Goal: Find contact information: Find contact information

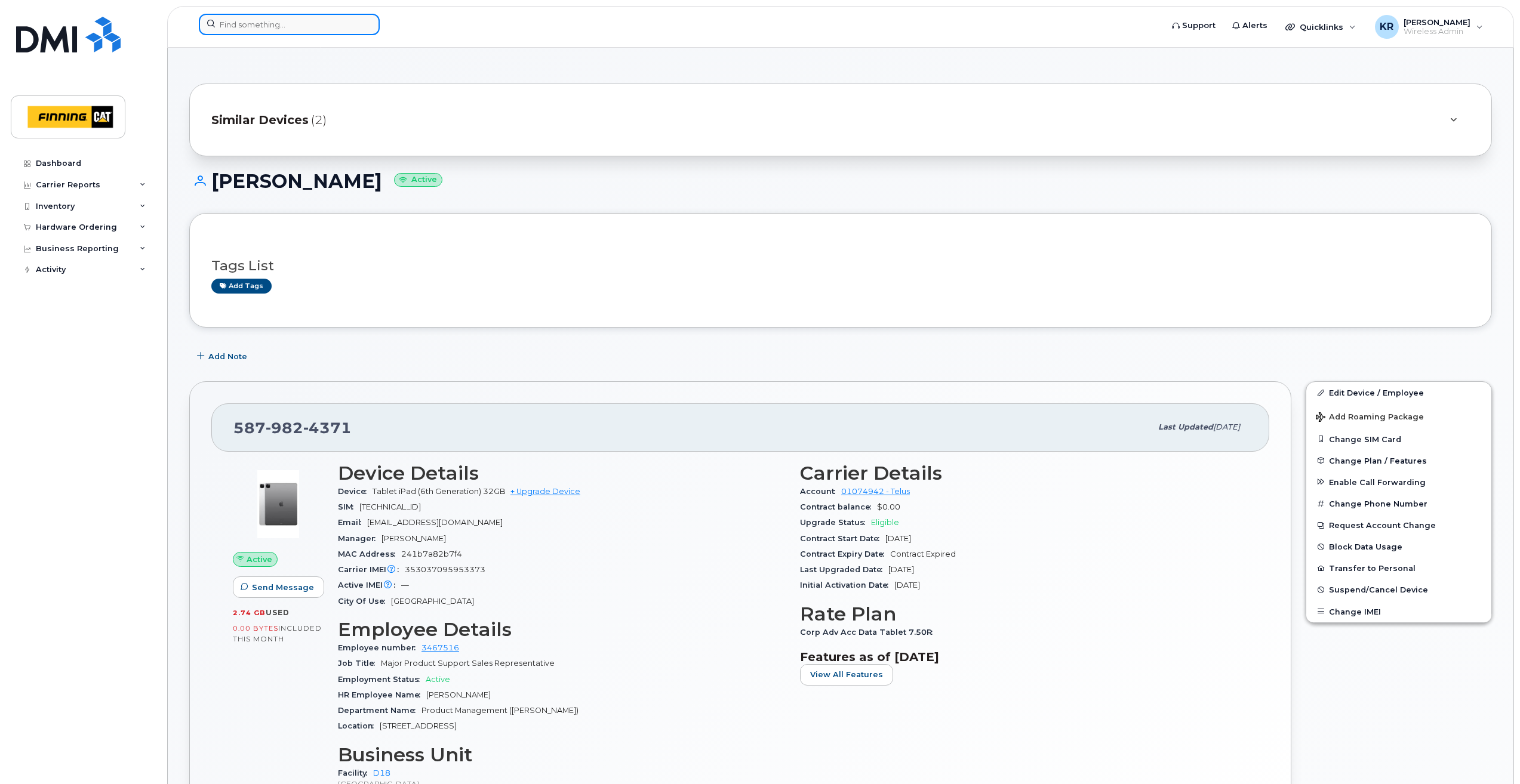
click at [265, 29] on input at bounding box center [289, 24] width 181 height 22
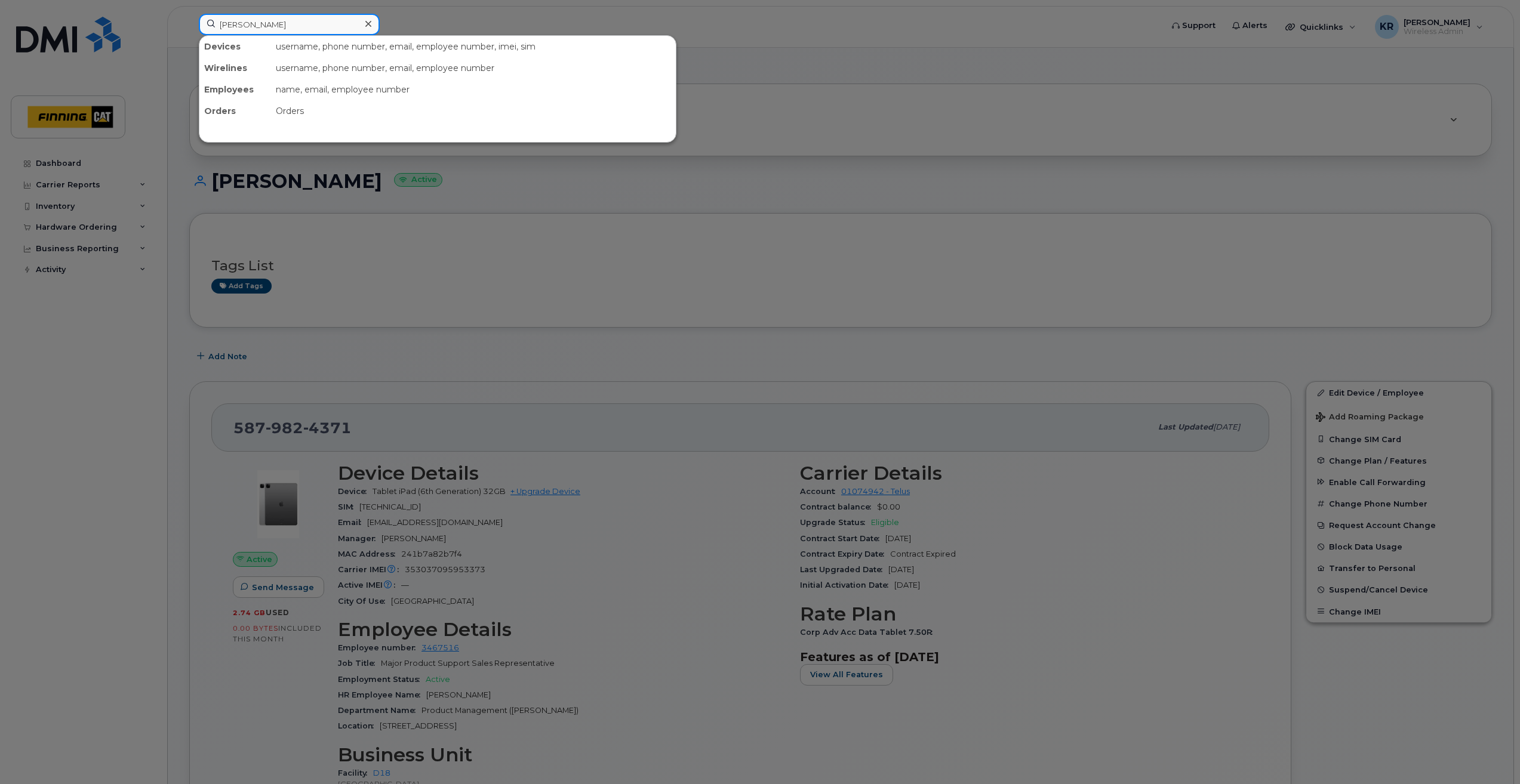
type input "[PERSON_NAME]"
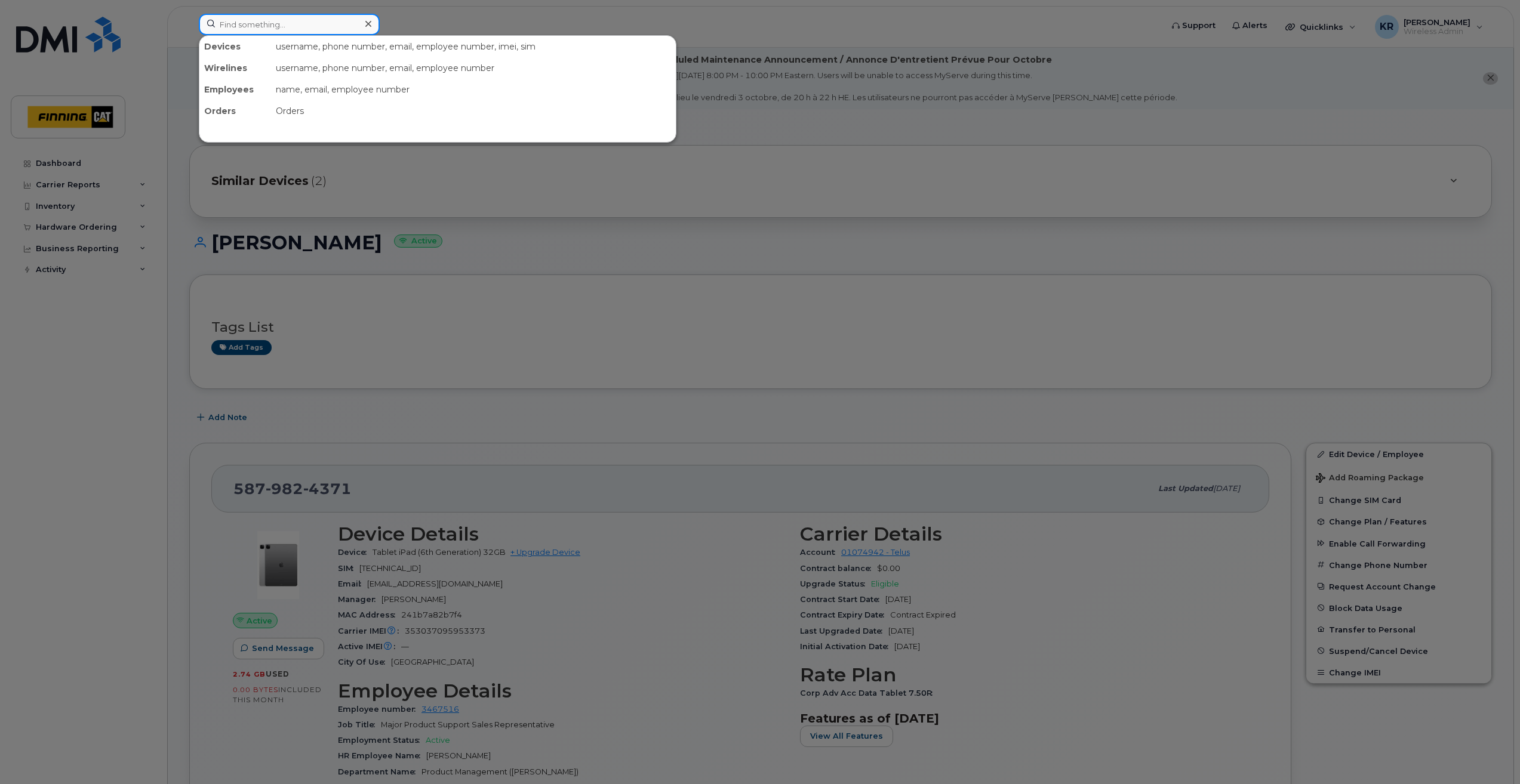
click at [269, 25] on input at bounding box center [289, 24] width 181 height 22
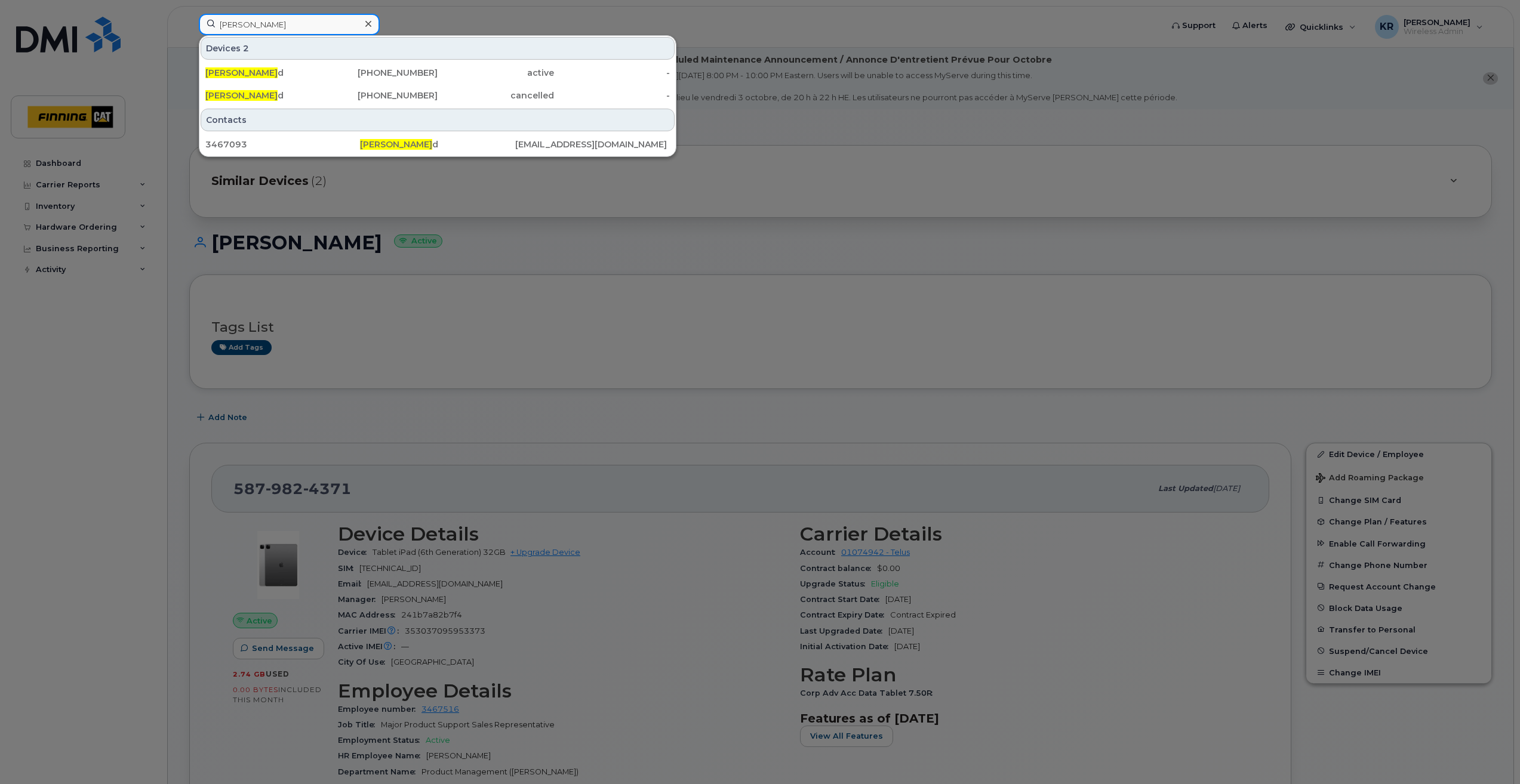
type input "[PERSON_NAME]"
click at [409, 72] on div "[PHONE_NUMBER]" at bounding box center [380, 73] width 116 height 12
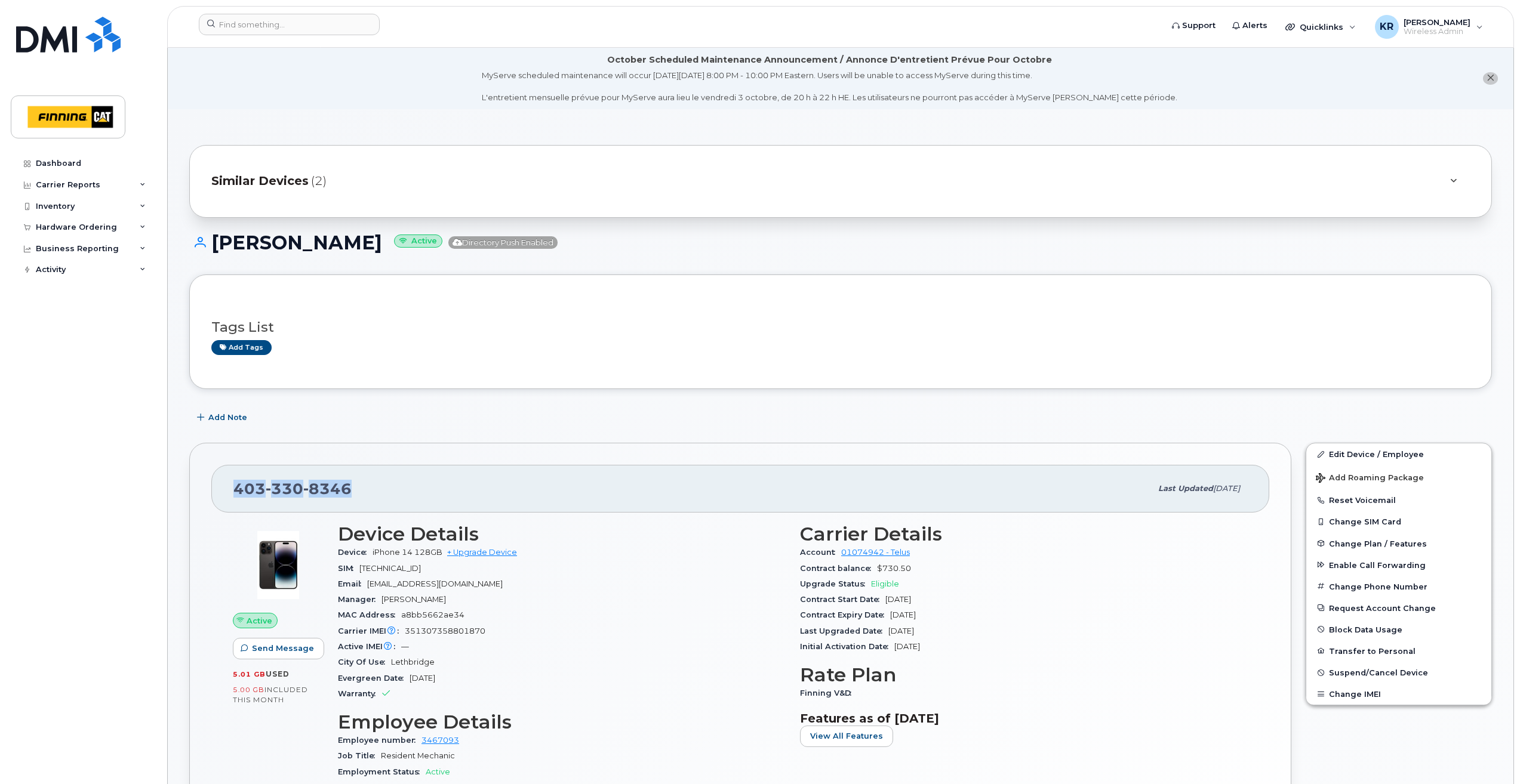
drag, startPoint x: 236, startPoint y: 489, endPoint x: 346, endPoint y: 484, distance: 110.1
click at [346, 484] on span "403 330 8346" at bounding box center [293, 488] width 118 height 18
copy span "403 330 8346"
